Goal: Information Seeking & Learning: Learn about a topic

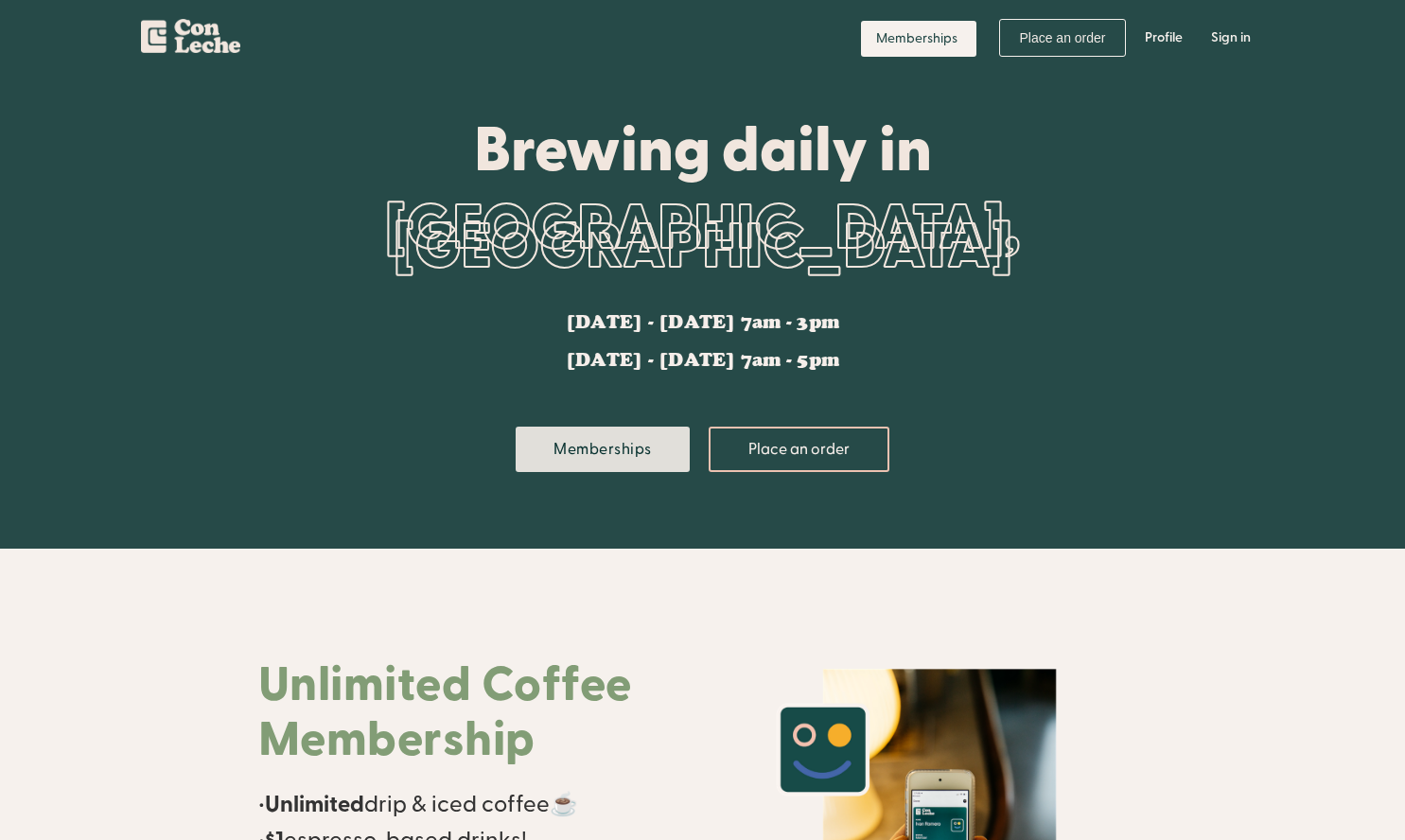
click at [616, 450] on link "Memberships" at bounding box center [603, 449] width 175 height 46
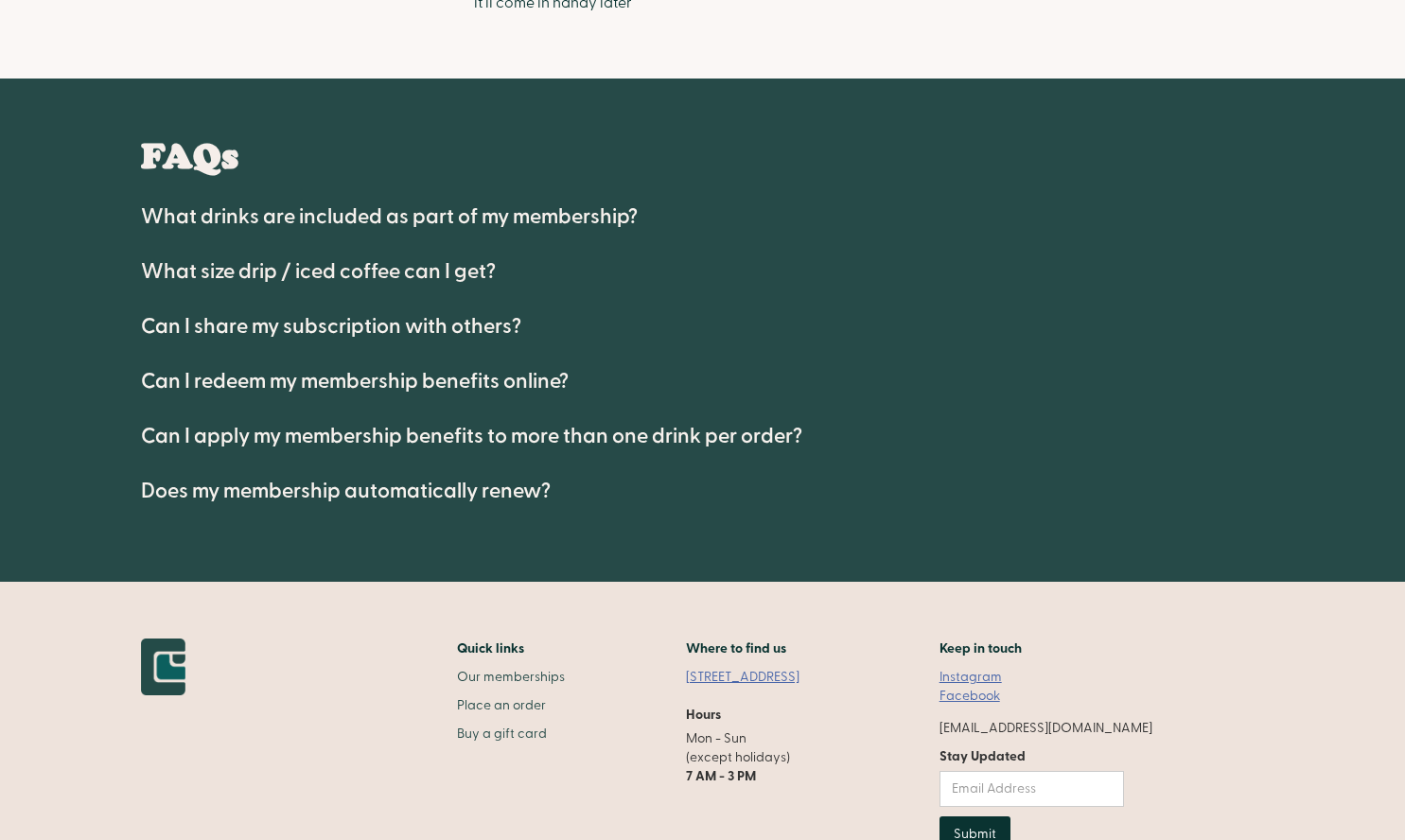
scroll to position [870, 0]
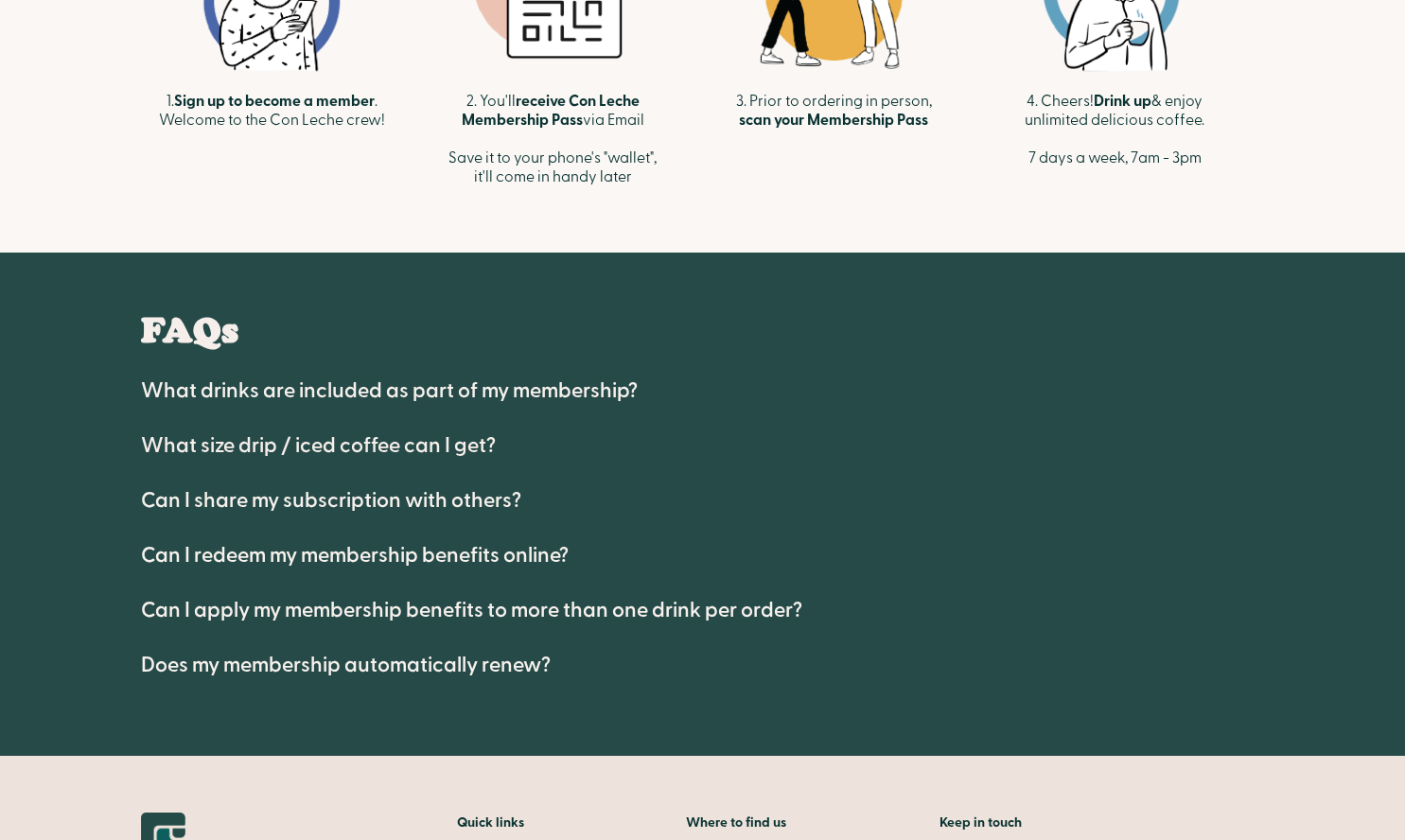
click at [461, 379] on h4 "What drinks are included as part of my membership?" at bounding box center [389, 391] width 497 height 23
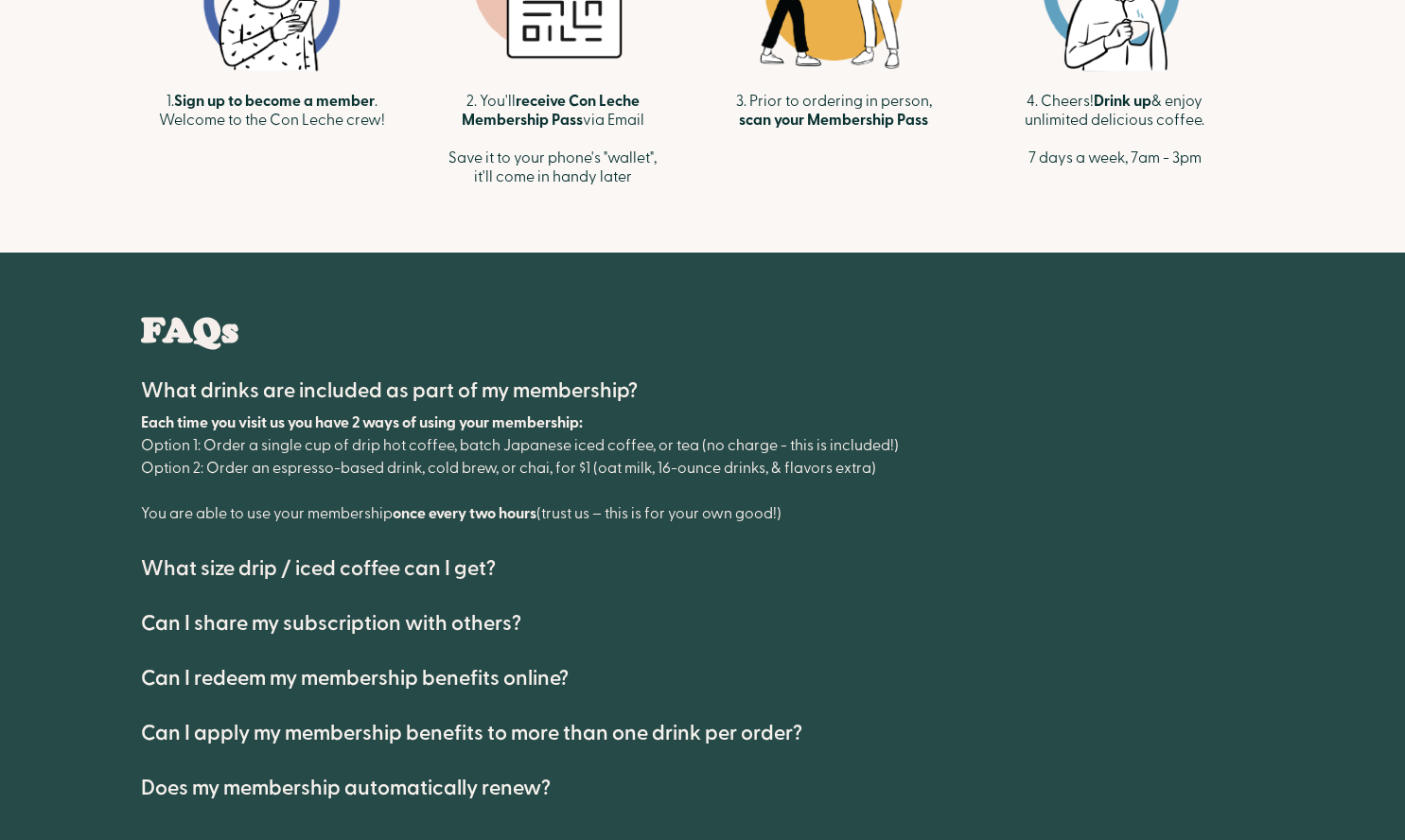
click at [358, 572] on h4 "What size drip / iced coffee can I get?" at bounding box center [319, 568] width 355 height 23
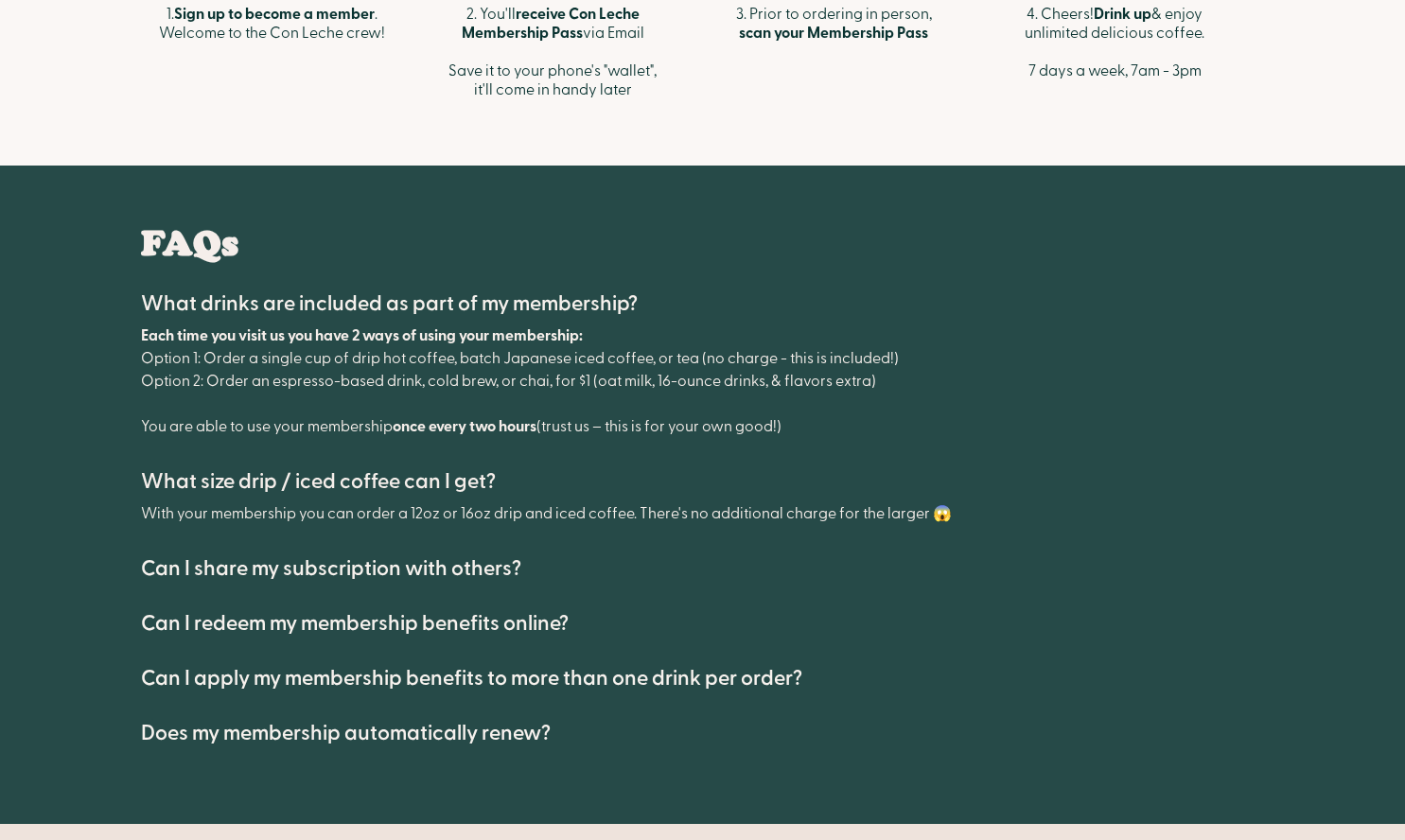
scroll to position [961, 0]
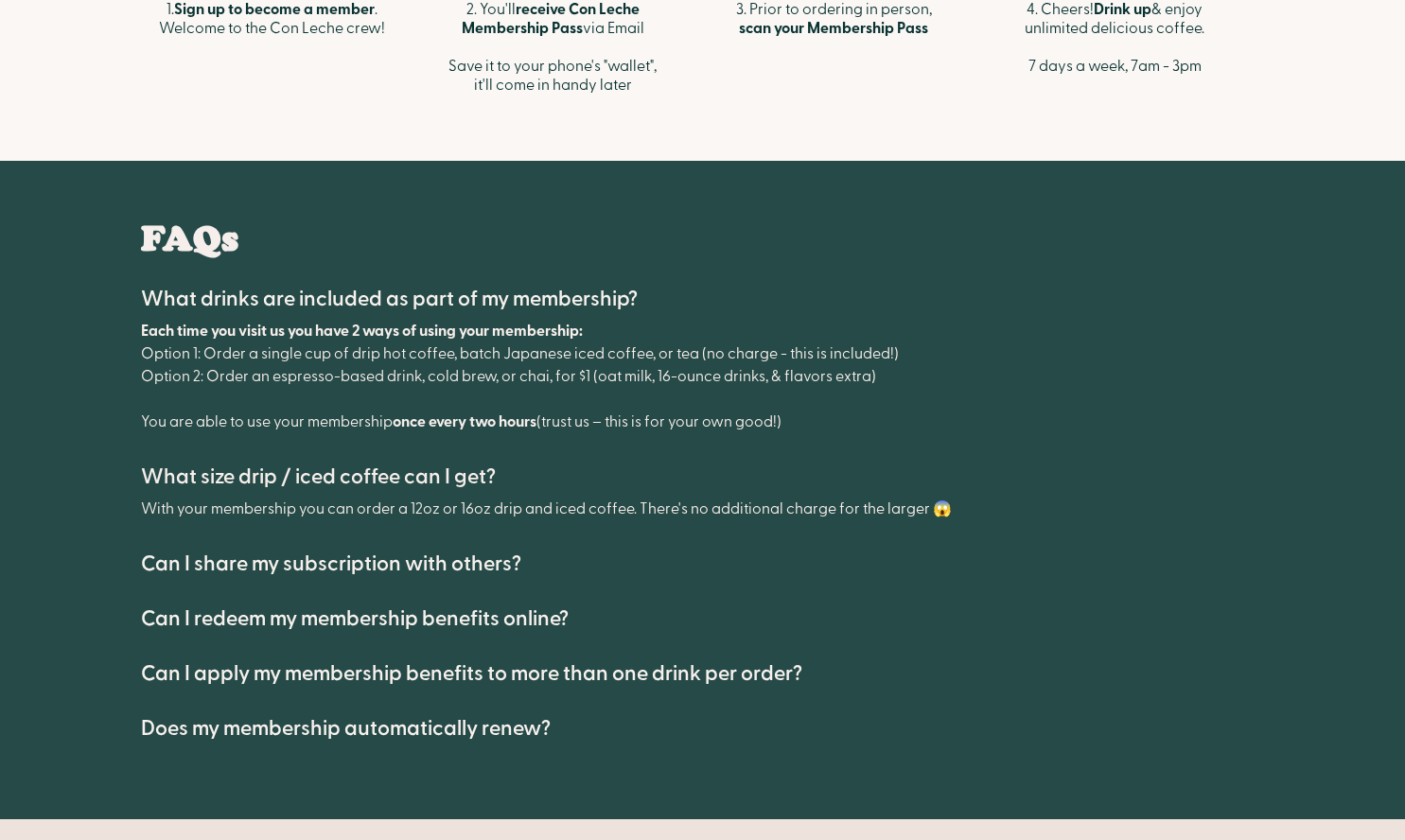
click at [380, 557] on h4 "Can I share my subscription with others?" at bounding box center [331, 563] width 381 height 23
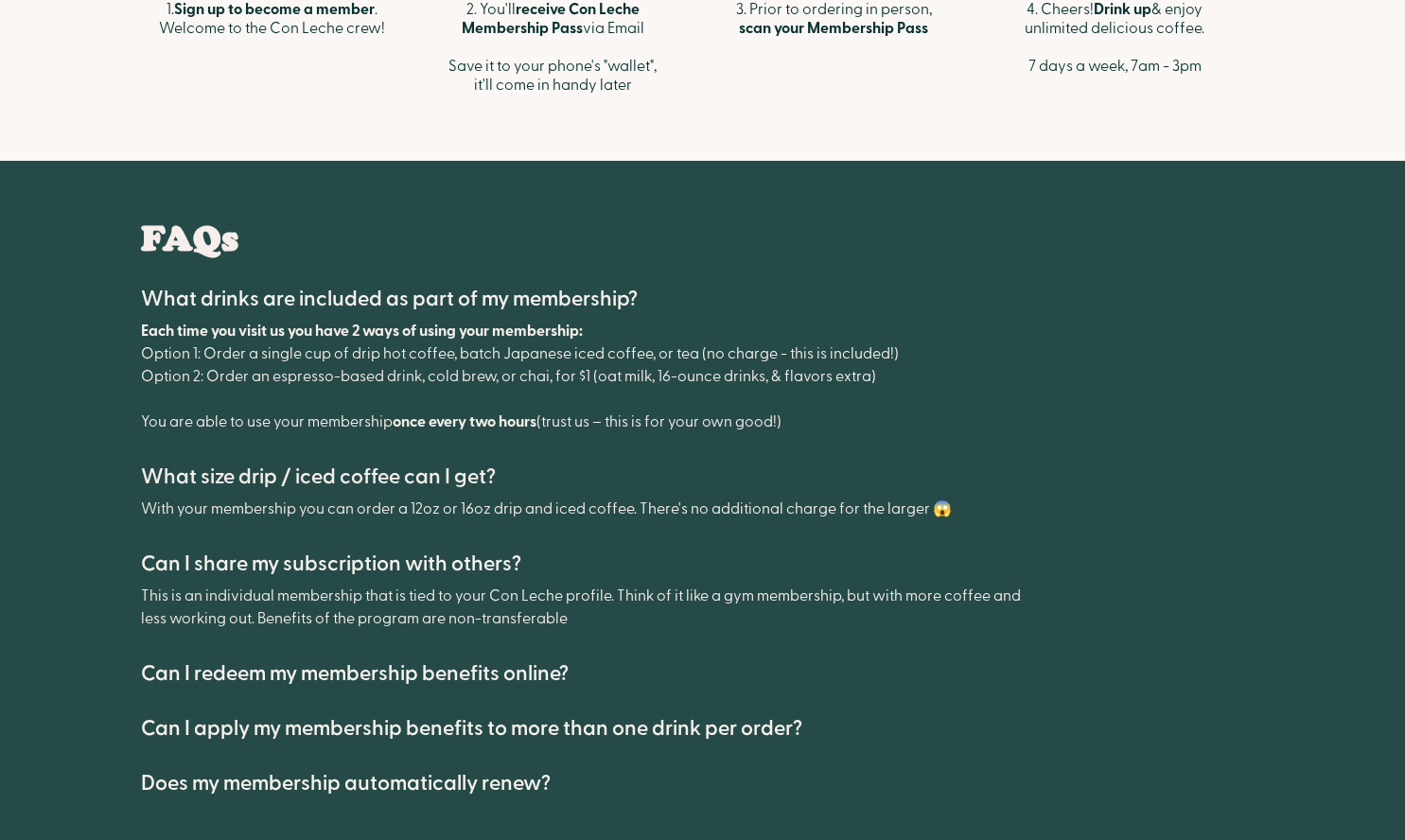
scroll to position [0, 0]
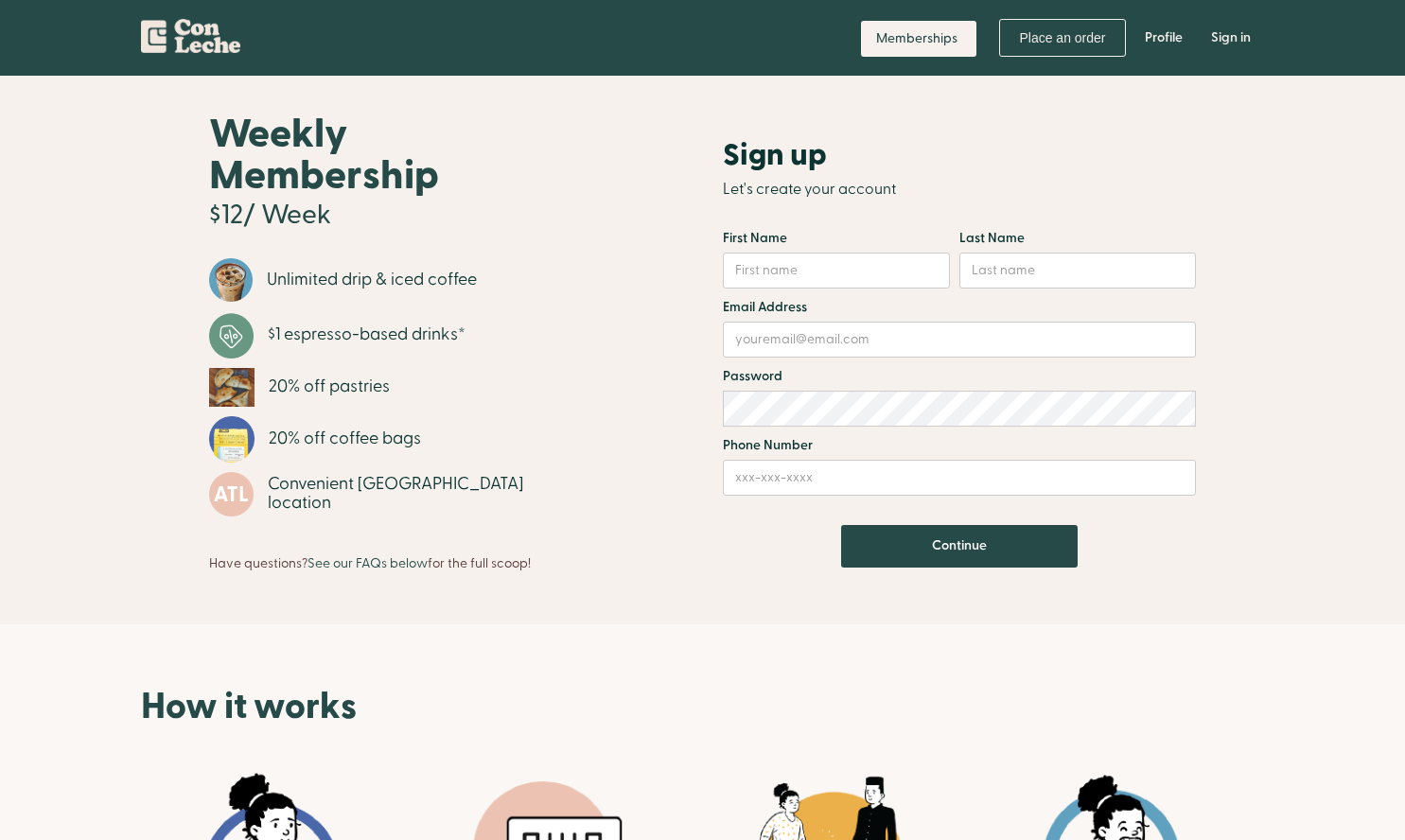
click at [181, 34] on img "home" at bounding box center [191, 32] width 99 height 41
